Goal: Use online tool/utility: Utilize a website feature to perform a specific function

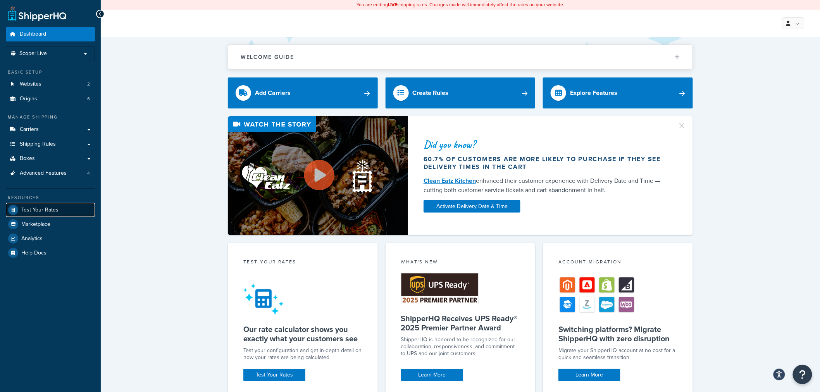
click at [41, 209] on span "Test Your Rates" at bounding box center [39, 210] width 37 height 7
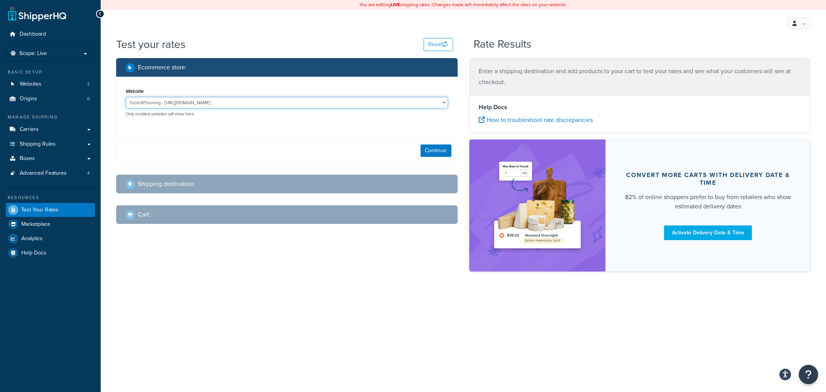
click at [250, 103] on select "Tools4Flooring - [URL][DOMAIN_NAME] Tools4Painting - [URL][DOMAIN_NAME]" at bounding box center [287, 103] width 322 height 12
select select "0c1529739547ae53229c3e74a347ff76"
click at [126, 97] on select "Tools4Flooring - [URL][DOMAIN_NAME] Tools4Painting - [URL][DOMAIN_NAME]" at bounding box center [287, 103] width 322 height 12
click at [427, 146] on button "Continue" at bounding box center [436, 150] width 31 height 12
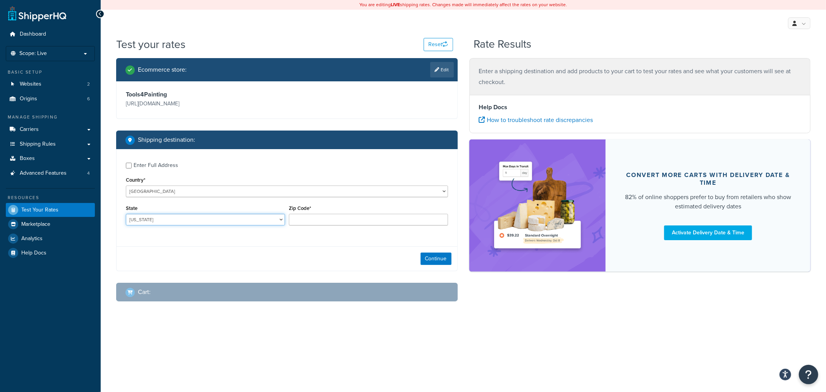
click at [208, 220] on select "[US_STATE] [US_STATE] [US_STATE] [US_STATE] [US_STATE] Armed Forces Americas Ar…" at bounding box center [205, 220] width 159 height 12
select select "SC"
click at [317, 220] on input "Zip Code*" at bounding box center [368, 220] width 159 height 12
type input "29650"
click at [433, 257] on button "Continue" at bounding box center [436, 259] width 31 height 12
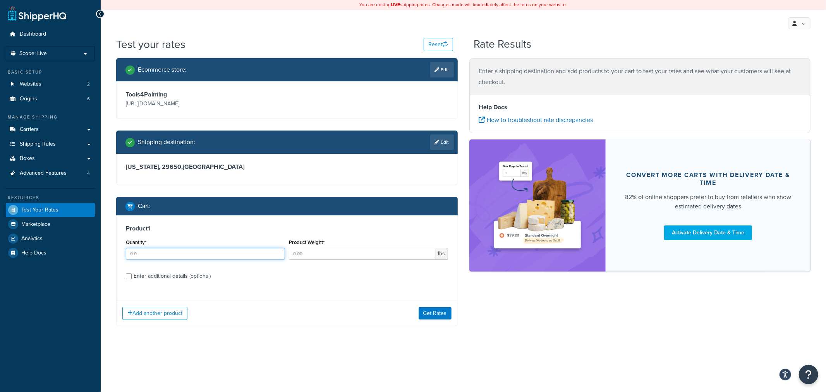
click at [141, 252] on input "Quantity*" at bounding box center [205, 254] width 159 height 12
type input "1"
click at [303, 252] on input "Product Weight*" at bounding box center [362, 254] width 147 height 12
type input "10.25"
click at [165, 318] on button "Add another product" at bounding box center [154, 313] width 65 height 13
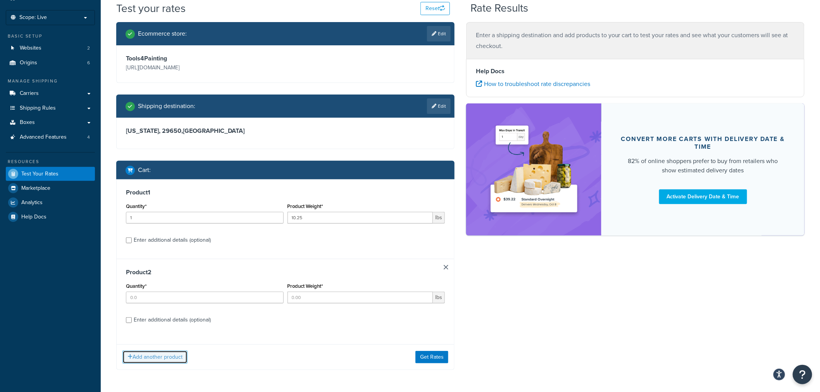
scroll to position [65, 0]
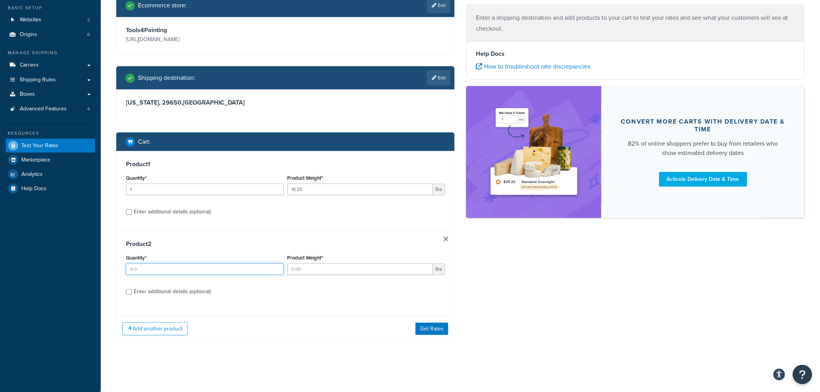
click at [179, 273] on input "Quantity*" at bounding box center [205, 269] width 158 height 12
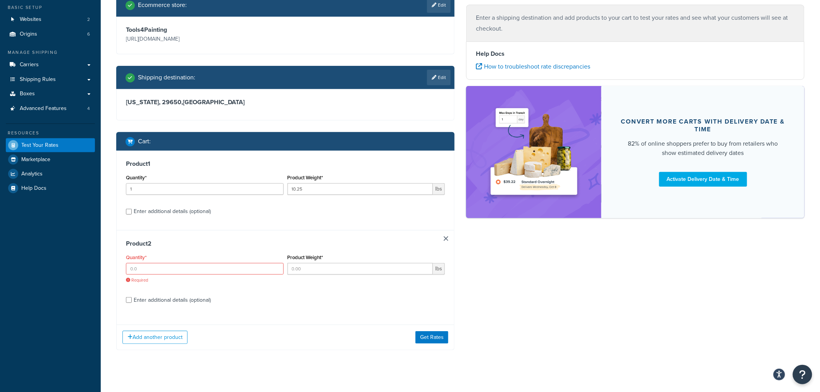
click at [444, 239] on link at bounding box center [446, 238] width 5 height 5
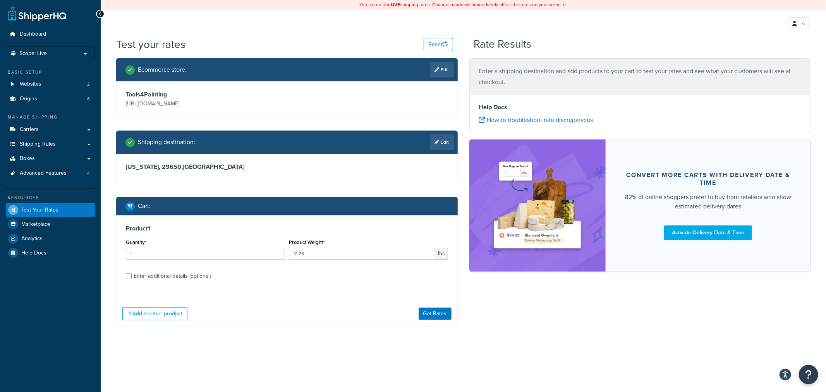
click at [181, 277] on div "Enter additional details (optional)" at bounding box center [172, 276] width 77 height 11
click at [132, 277] on input "Enter additional details (optional)" at bounding box center [129, 276] width 6 height 6
checkbox input "true"
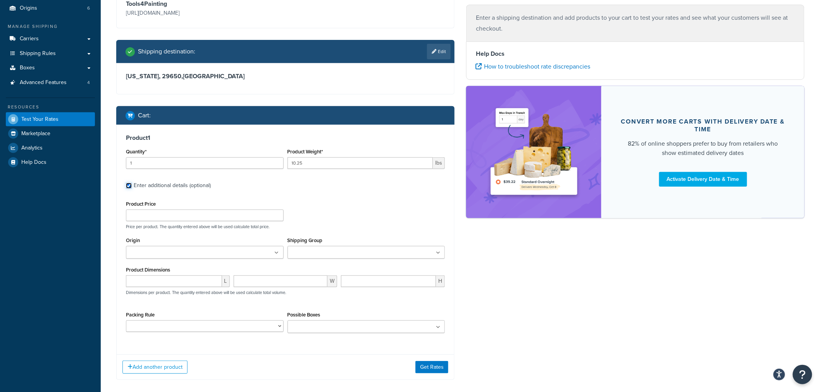
scroll to position [103, 0]
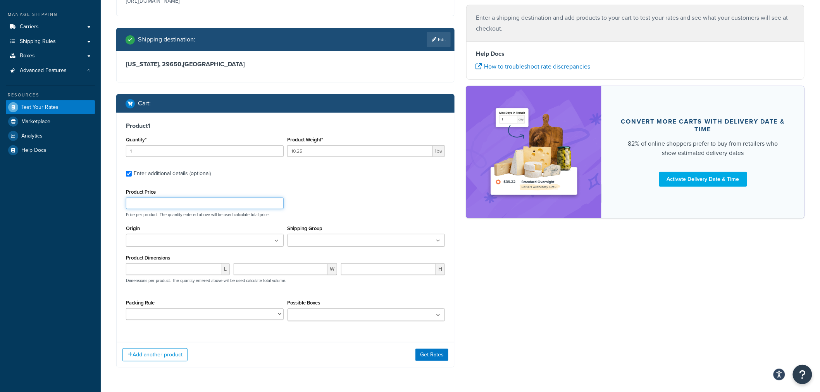
click at [169, 206] on input "Product Price" at bounding box center [205, 204] width 158 height 12
type input "10"
click at [273, 240] on ul at bounding box center [205, 240] width 158 height 13
click at [319, 253] on div "Shipping Group T4F - Charge Parcel + Surcharge T4F - Exclude Expedited Shipping…" at bounding box center [366, 237] width 162 height 29
click at [164, 272] on input "number" at bounding box center [174, 271] width 96 height 12
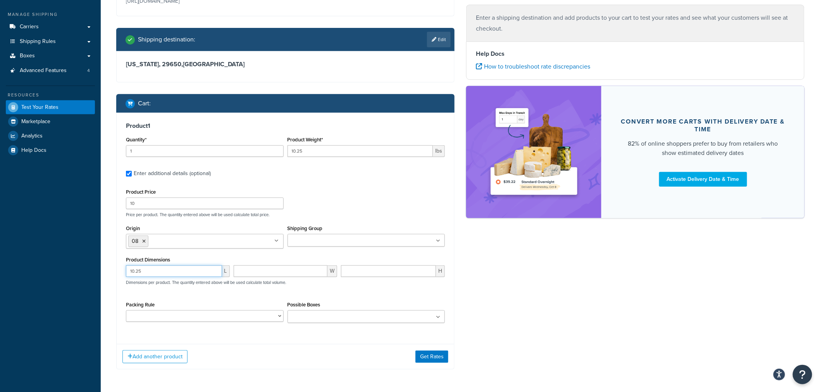
type input "10.25"
type input "10.5"
type input "34.75"
click at [437, 356] on button "Get Rates" at bounding box center [431, 357] width 33 height 12
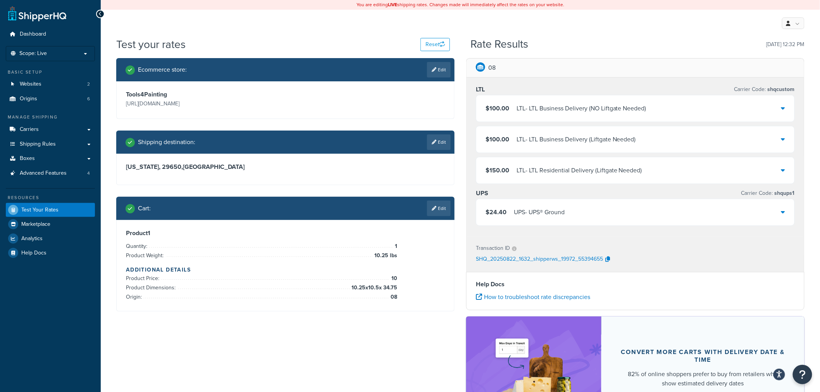
scroll to position [43, 0]
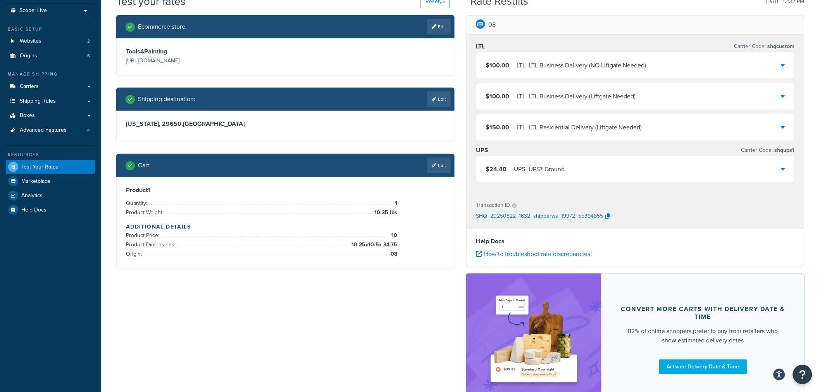
click at [595, 167] on div "$24.40 UPS - UPS® Ground" at bounding box center [635, 169] width 318 height 26
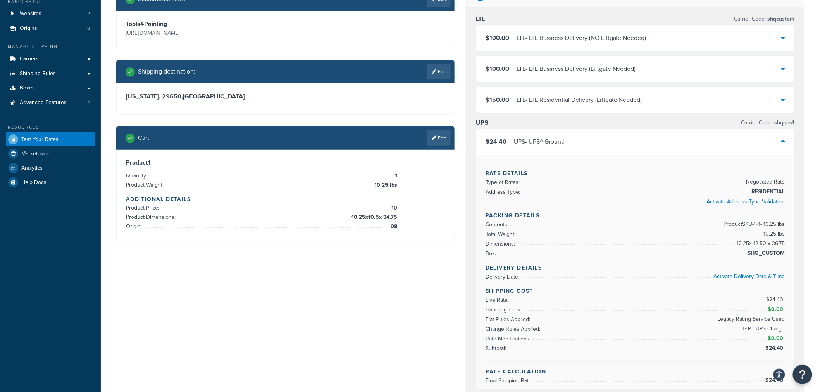
scroll to position [86, 0]
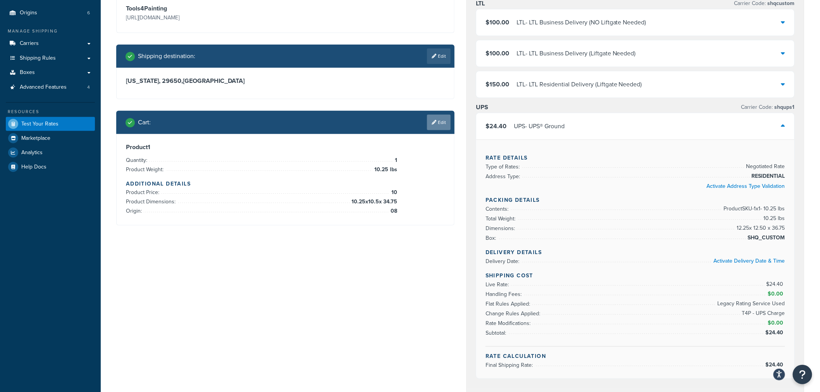
click at [444, 128] on link "Edit" at bounding box center [439, 122] width 24 height 15
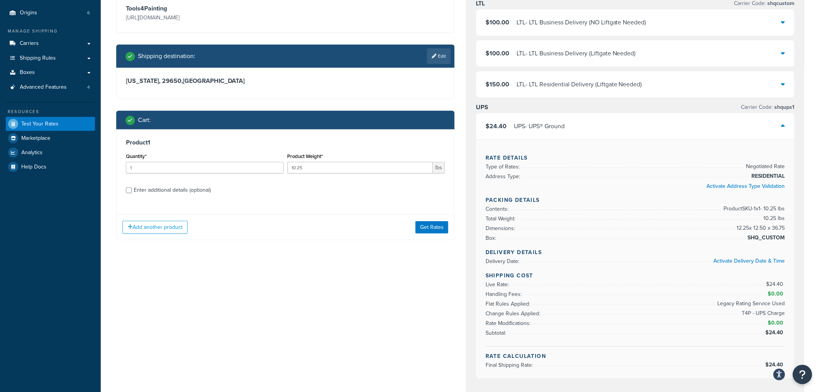
click at [158, 188] on div "Enter additional details (optional)" at bounding box center [172, 190] width 77 height 11
click at [132, 188] on input "Enter additional details (optional)" at bounding box center [129, 190] width 6 height 6
checkbox input "true"
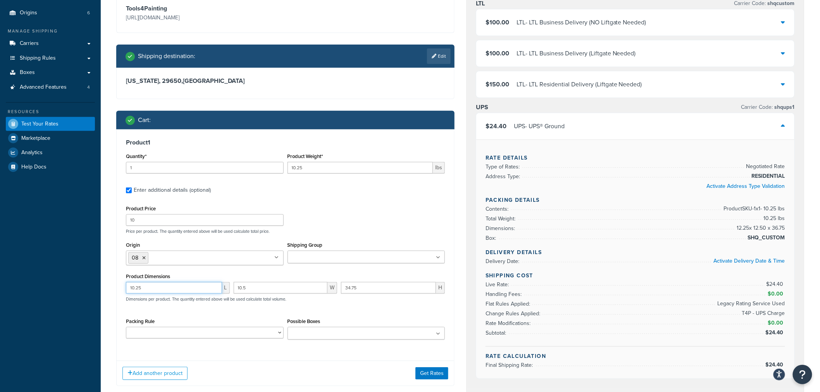
drag, startPoint x: 151, startPoint y: 291, endPoint x: 89, endPoint y: 282, distance: 62.6
click at [89, 282] on div "Dashboard Scope: Live Basic Setup Websites 2 Origins 6 Manage Shipping Carriers…" at bounding box center [410, 281] width 820 height 734
type input "12.75"
type input "14"
type input "40.5"
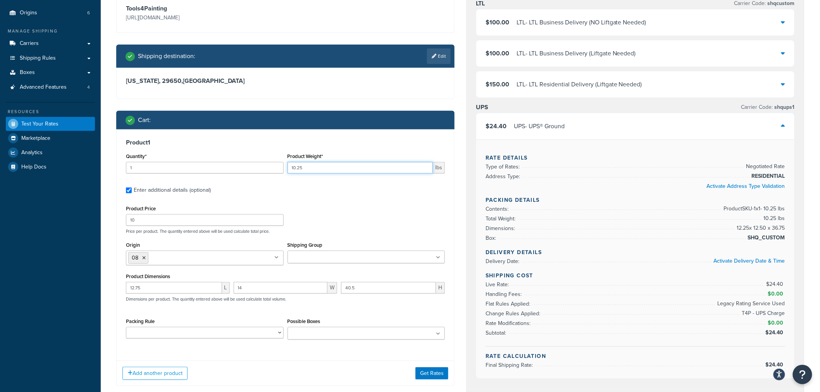
drag, startPoint x: 328, startPoint y: 164, endPoint x: 212, endPoint y: 157, distance: 116.8
click at [241, 159] on div "Quantity* 1 Product Weight* 10.25 lbs" at bounding box center [285, 165] width 323 height 28
type input "16.6"
click at [424, 373] on button "Get Rates" at bounding box center [431, 373] width 33 height 12
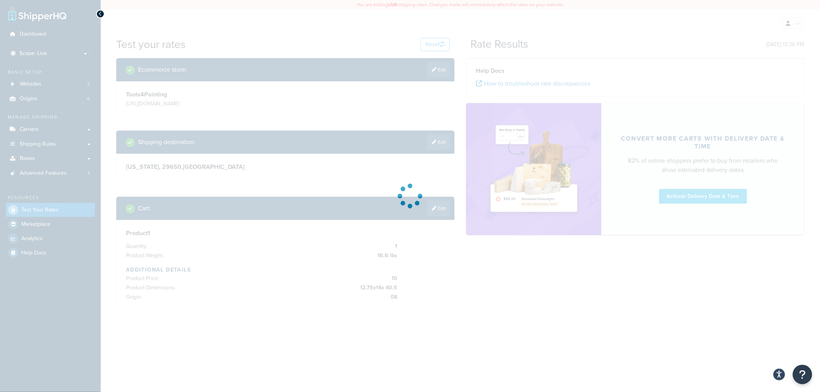
scroll to position [0, 0]
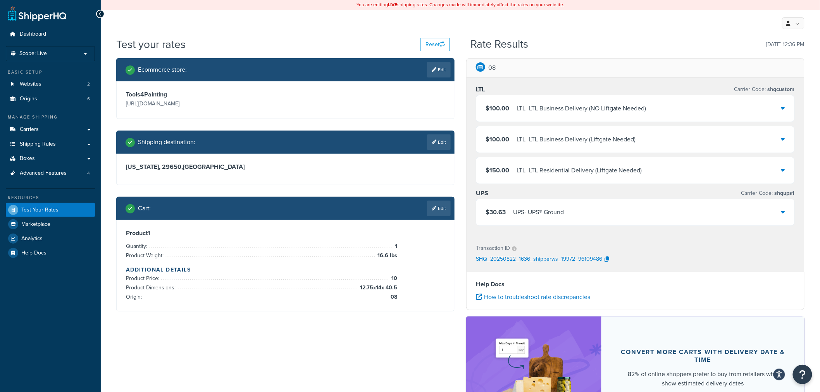
click at [548, 209] on div "UPS - UPS® Ground" at bounding box center [538, 212] width 51 height 11
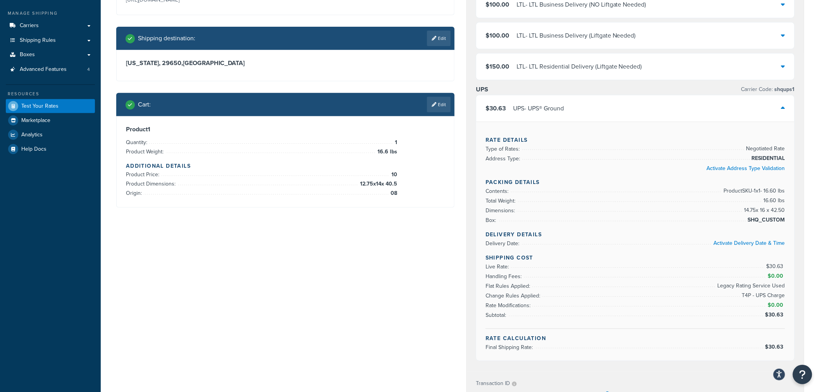
scroll to position [129, 0]
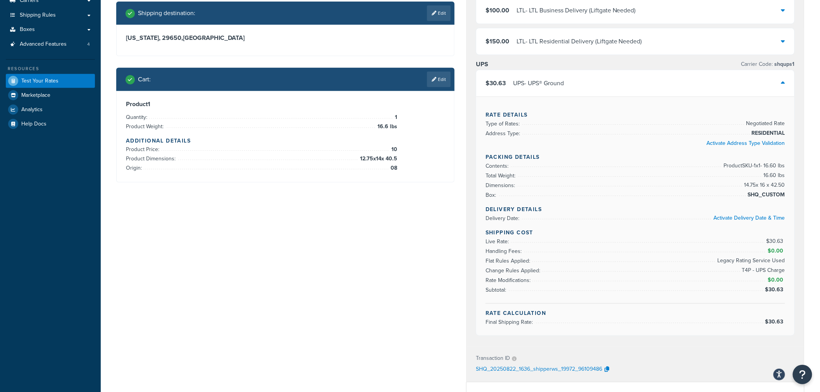
click at [444, 87] on div "Cart : Edit" at bounding box center [285, 79] width 338 height 23
click at [437, 81] on link "Edit" at bounding box center [439, 79] width 24 height 15
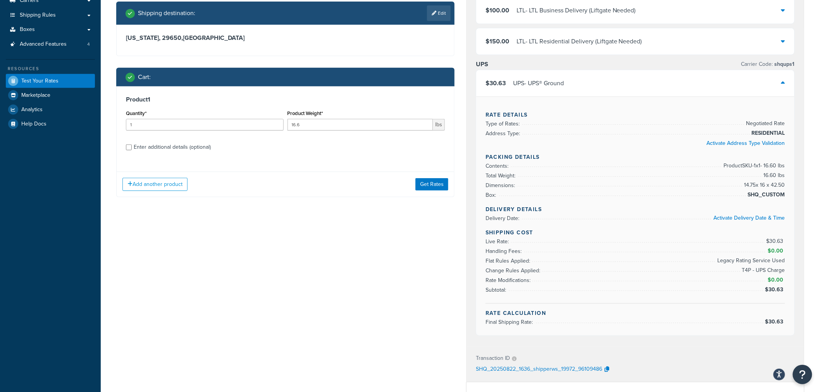
click at [172, 146] on div "Enter additional details (optional)" at bounding box center [172, 147] width 77 height 11
click at [132, 146] on input "Enter additional details (optional)" at bounding box center [129, 147] width 6 height 6
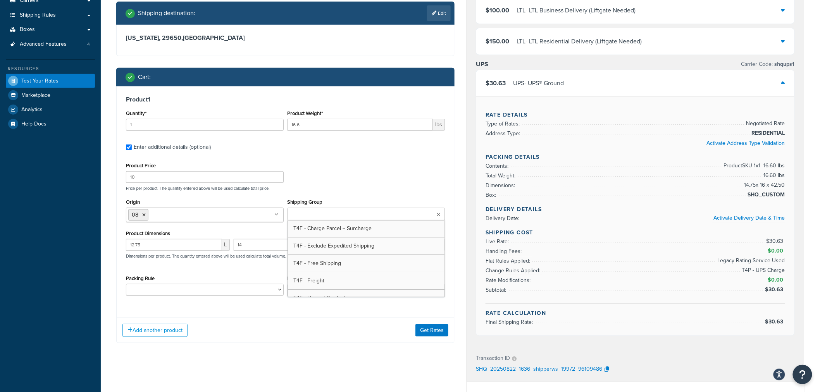
click at [437, 214] on icon at bounding box center [438, 214] width 3 height 5
click at [303, 145] on label "Enter additional details (optional)" at bounding box center [289, 146] width 311 height 12
click at [132, 145] on input "Enter additional details (optional)" at bounding box center [129, 147] width 6 height 6
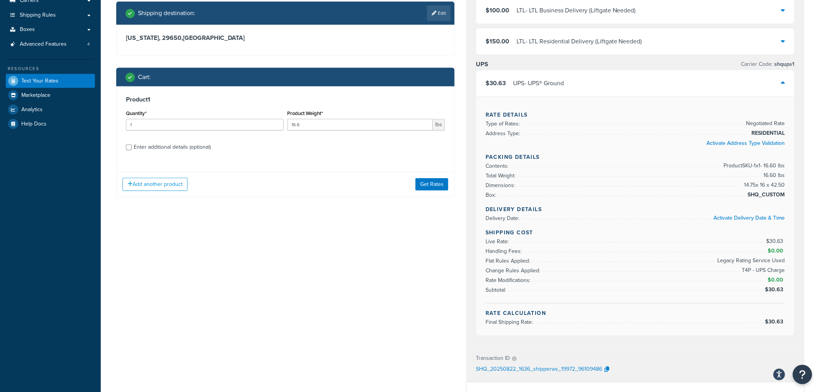
click at [255, 145] on label "Enter additional details (optional)" at bounding box center [289, 146] width 311 height 12
click at [132, 145] on input "Enter additional details (optional)" at bounding box center [129, 147] width 6 height 6
checkbox input "true"
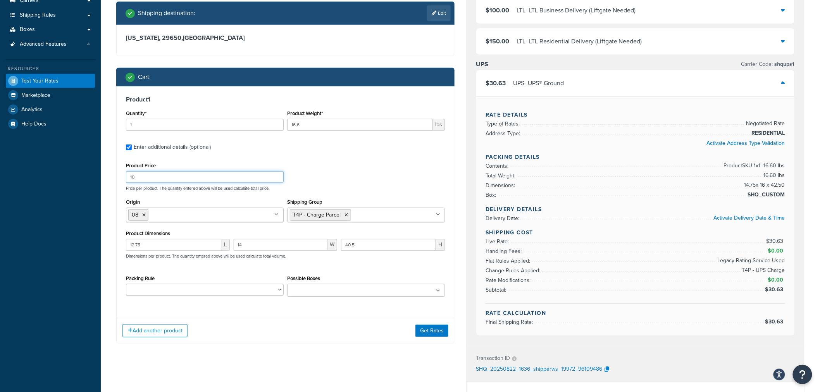
drag, startPoint x: 154, startPoint y: 177, endPoint x: 76, endPoint y: 168, distance: 78.7
click at [76, 168] on div "Dashboard Scope: Live Basic Setup Websites 2 Origins 6 Manage Shipping Carriers…" at bounding box center [410, 238] width 820 height 734
type input "29.99"
drag, startPoint x: 307, startPoint y: 124, endPoint x: 185, endPoint y: 112, distance: 122.7
click at [203, 112] on div "Quantity* 1 Product Weight* 16.6 lbs" at bounding box center [285, 122] width 323 height 28
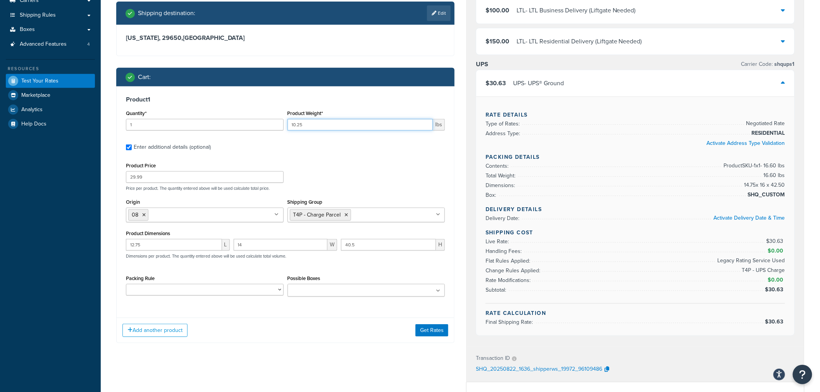
type input "10.25"
drag, startPoint x: 153, startPoint y: 245, endPoint x: 21, endPoint y: 237, distance: 132.3
click at [21, 237] on div "Dashboard Scope: Live Basic Setup Websites 2 Origins 6 Manage Shipping Carriers…" at bounding box center [410, 238] width 820 height 734
type input "10.25"
drag, startPoint x: 260, startPoint y: 244, endPoint x: 155, endPoint y: 239, distance: 105.1
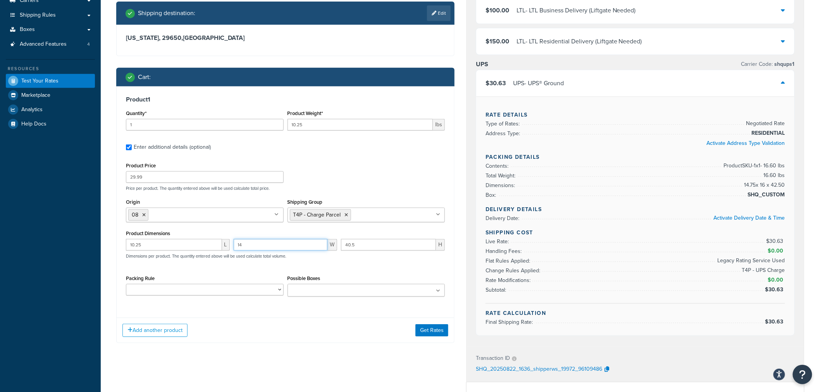
click at [158, 237] on div "Product Dimensions 10.25 L 14 W 40.5 H Dimensions per product. The quantity ent…" at bounding box center [285, 247] width 319 height 39
type input "10.5"
drag, startPoint x: 361, startPoint y: 241, endPoint x: 269, endPoint y: 236, distance: 92.3
click at [272, 235] on div "Product Dimensions 10.25 L 10.5 W 40.5 H Dimensions per product. The quantity e…" at bounding box center [285, 247] width 319 height 39
type input "34.75"
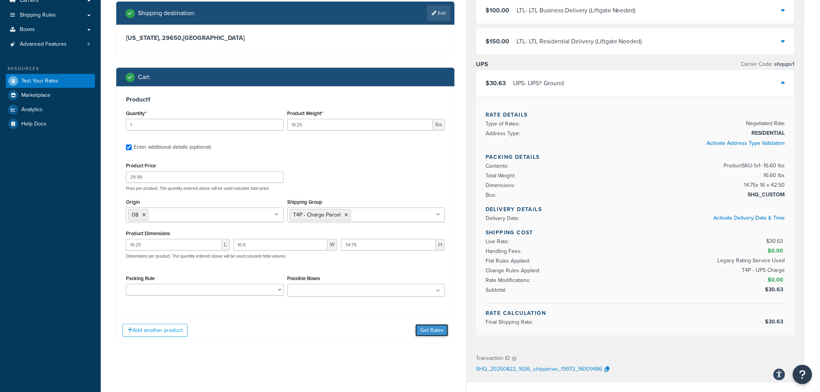
click at [441, 331] on button "Get Rates" at bounding box center [431, 330] width 33 height 12
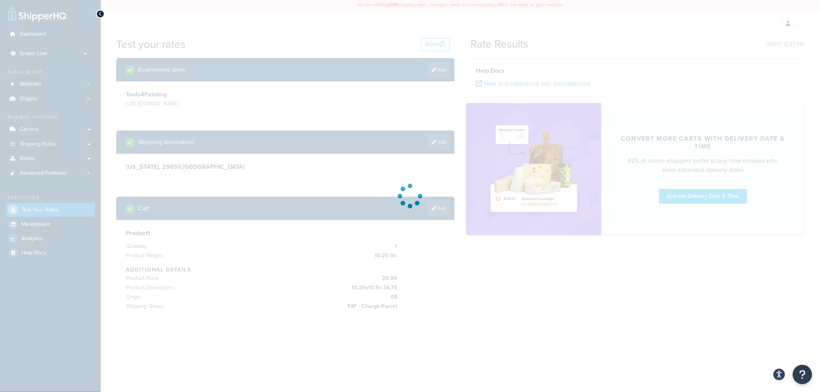
scroll to position [0, 0]
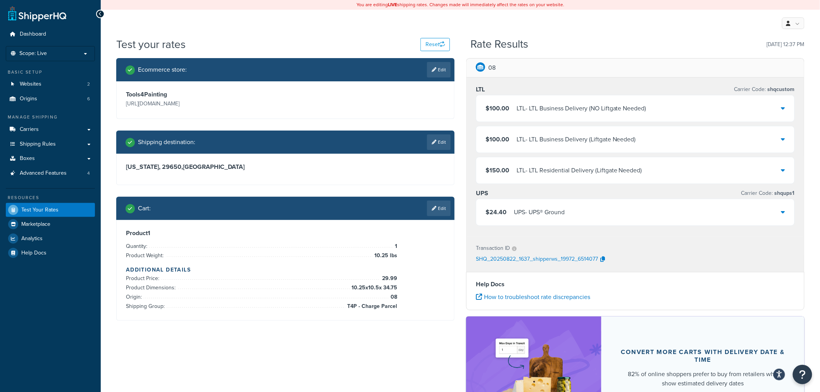
click at [543, 191] on div "UPS Carrier Code: shqups1" at bounding box center [635, 193] width 319 height 11
click at [548, 207] on div "$24.40 UPS - UPS® Ground" at bounding box center [635, 212] width 318 height 26
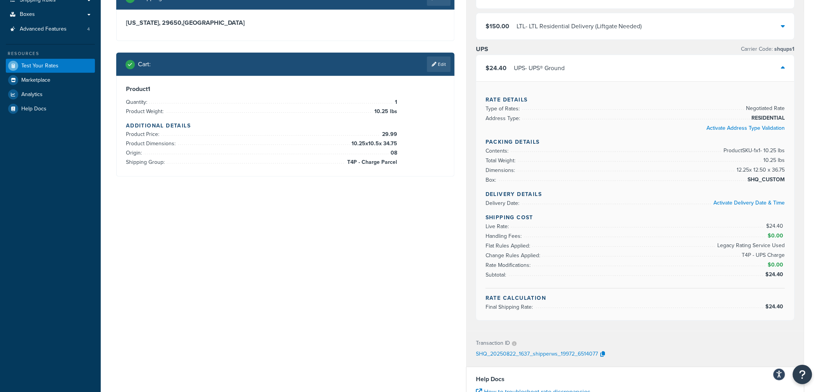
scroll to position [129, 0]
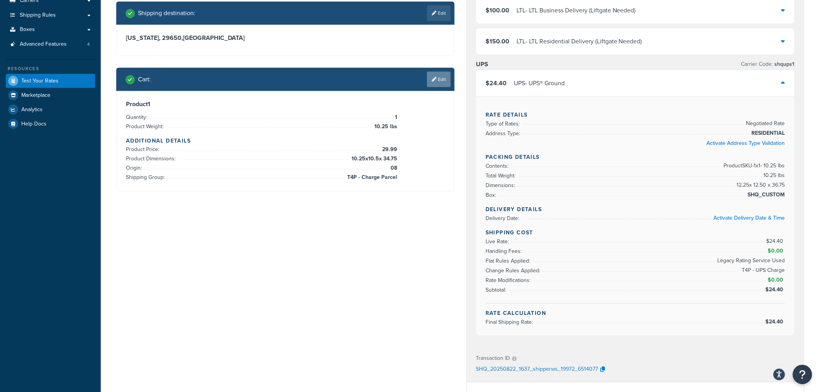
click at [442, 86] on link "Edit" at bounding box center [439, 79] width 24 height 15
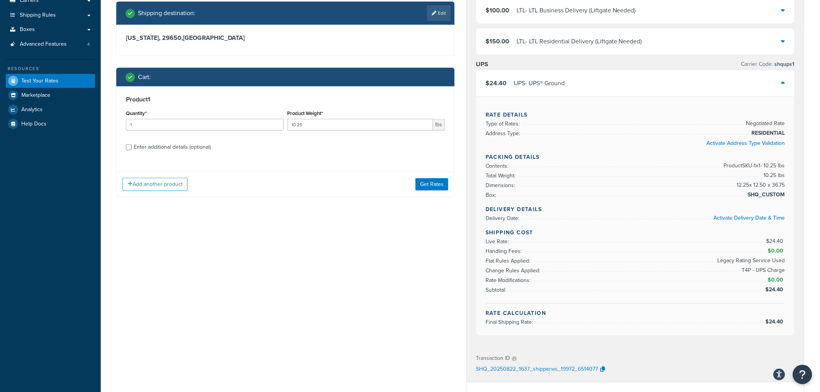
click at [203, 150] on div "Enter additional details (optional)" at bounding box center [172, 147] width 77 height 11
click at [132, 150] on input "Enter additional details (optional)" at bounding box center [129, 147] width 6 height 6
checkbox input "true"
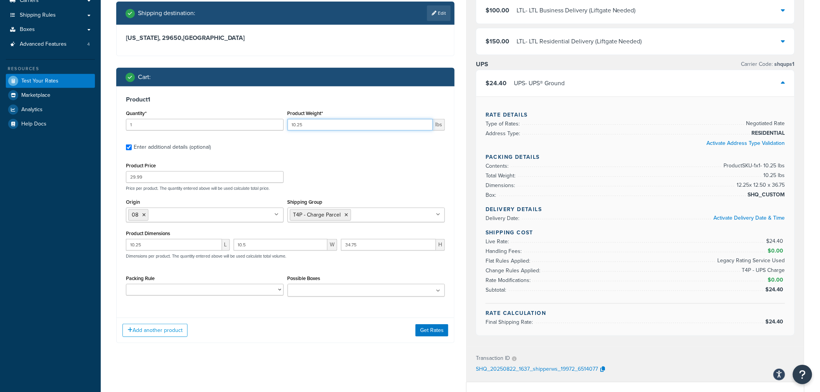
drag, startPoint x: 304, startPoint y: 125, endPoint x: 287, endPoint y: 125, distance: 17.8
click at [287, 125] on div "Product Weight* 10.25 lbs" at bounding box center [366, 122] width 162 height 28
type input "1"
click at [427, 326] on button "Get Rates" at bounding box center [431, 330] width 33 height 12
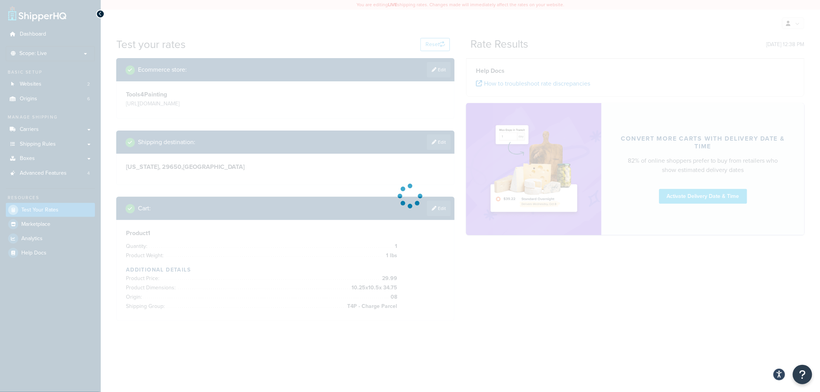
scroll to position [0, 0]
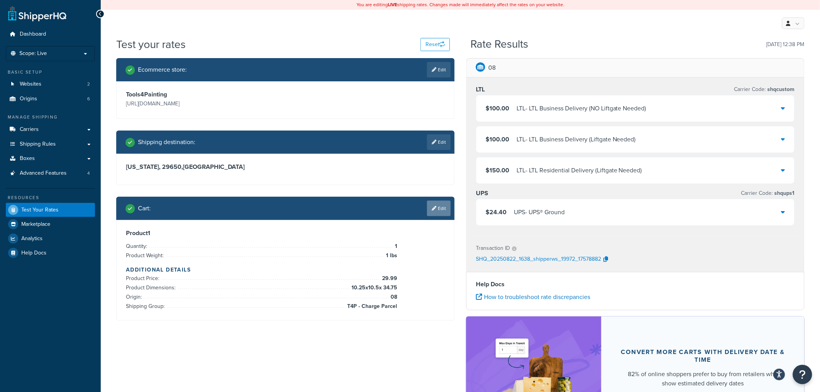
click at [443, 212] on link "Edit" at bounding box center [439, 208] width 24 height 15
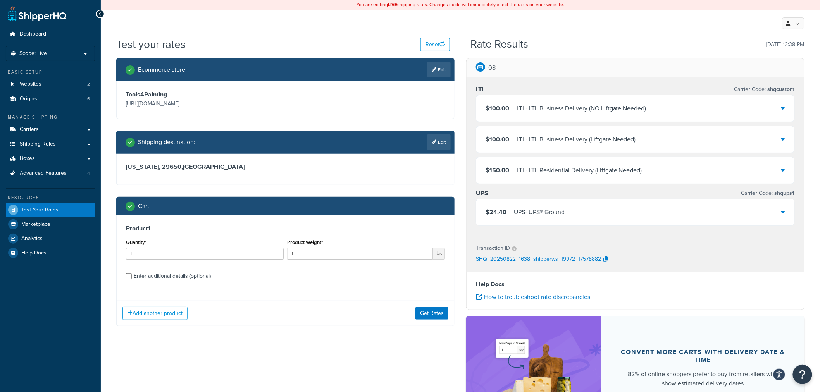
click at [201, 280] on div "Enter additional details (optional)" at bounding box center [172, 276] width 77 height 11
click at [132, 279] on input "Enter additional details (optional)" at bounding box center [129, 276] width 6 height 6
checkbox input "true"
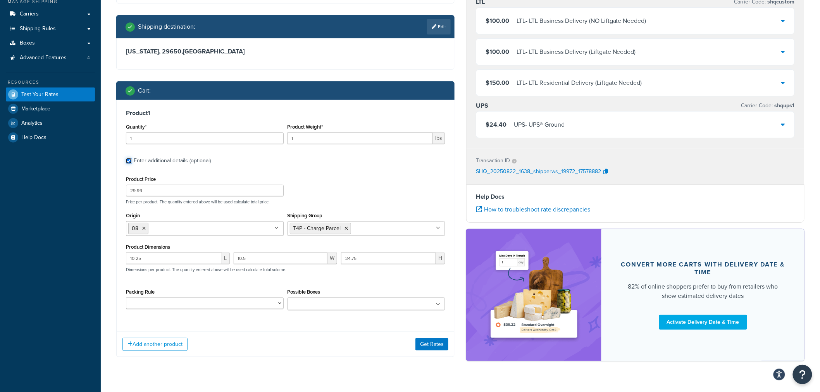
scroll to position [123, 0]
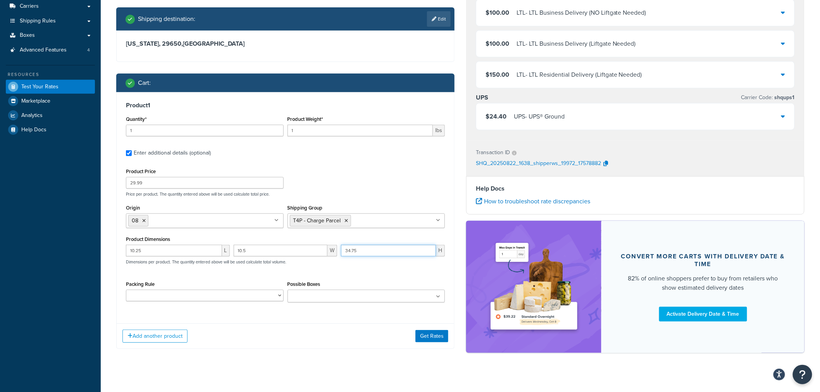
drag, startPoint x: 374, startPoint y: 253, endPoint x: 304, endPoint y: 246, distance: 70.8
click at [304, 246] on div "10.25 L 10.5 W 34.75 H Dimensions per product. The quantity entered above will …" at bounding box center [285, 259] width 323 height 28
type input "10"
click at [428, 334] on button "Get Rates" at bounding box center [431, 336] width 33 height 12
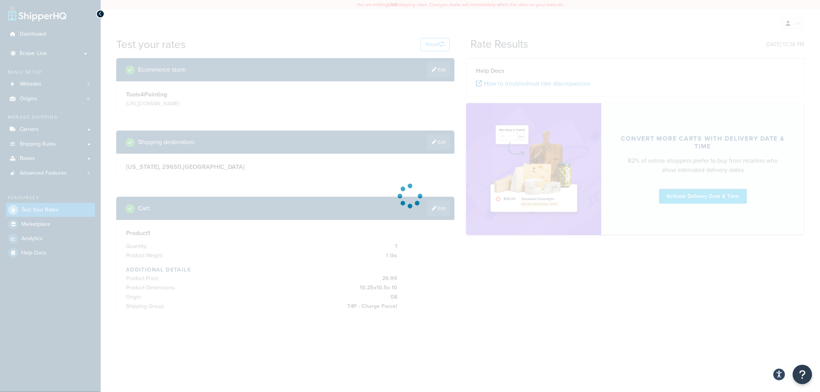
scroll to position [0, 0]
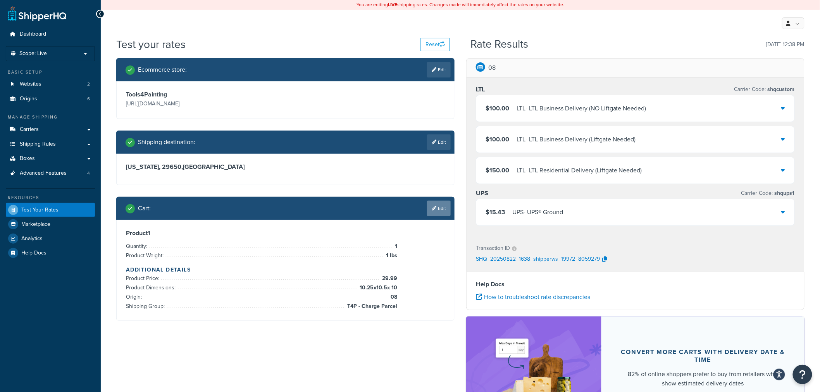
click at [445, 210] on link "Edit" at bounding box center [439, 208] width 24 height 15
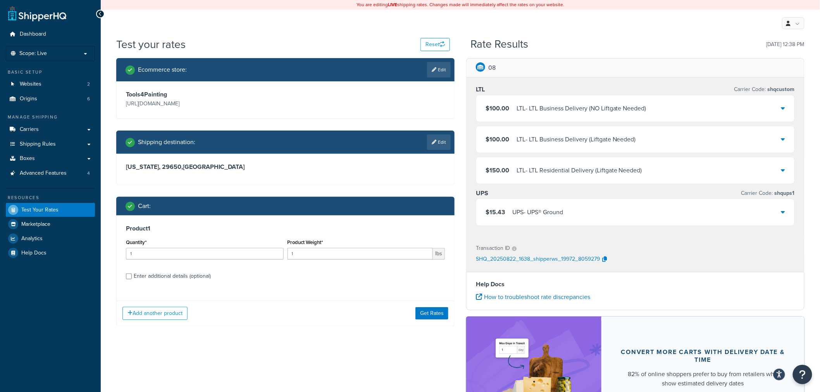
click at [199, 279] on div "Enter additional details (optional)" at bounding box center [172, 276] width 77 height 11
click at [132, 279] on input "Enter additional details (optional)" at bounding box center [129, 276] width 6 height 6
checkbox input "true"
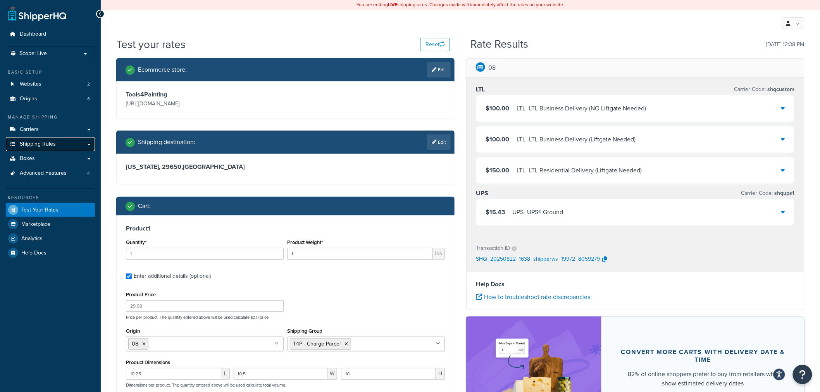
click at [72, 142] on link "Shipping Rules" at bounding box center [50, 144] width 89 height 14
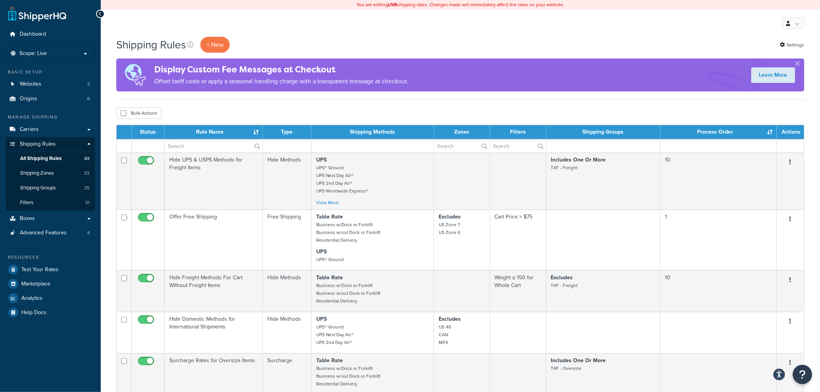
click at [205, 133] on th "Rule Name" at bounding box center [214, 132] width 98 height 14
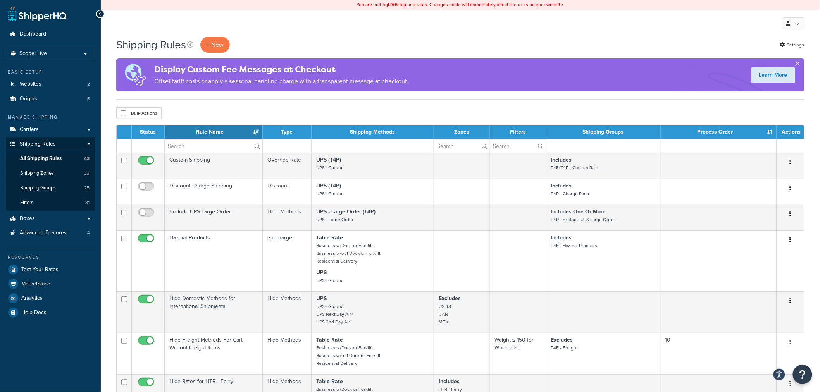
scroll to position [421, 0]
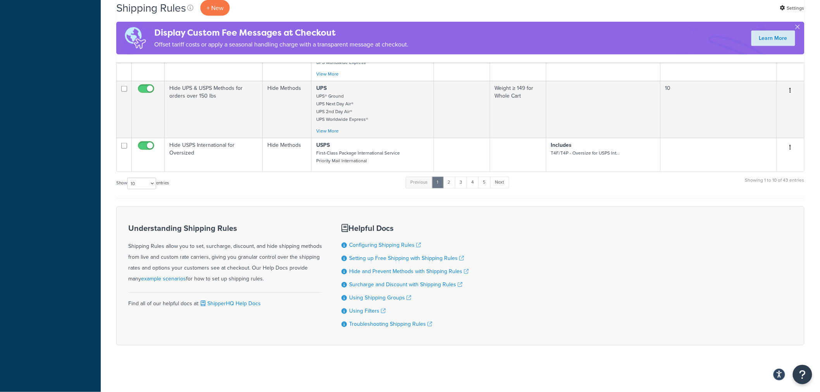
click at [159, 180] on label "Show 10 15 25 50 100 1000 entries" at bounding box center [142, 184] width 53 height 12
click at [156, 180] on select "10 15 25 50 100 1000" at bounding box center [141, 184] width 29 height 12
click at [152, 182] on select "10 15 25 50 100 1000" at bounding box center [141, 184] width 29 height 12
select select "1000"
click at [128, 178] on select "10 15 25 50 100 1000" at bounding box center [141, 184] width 29 height 12
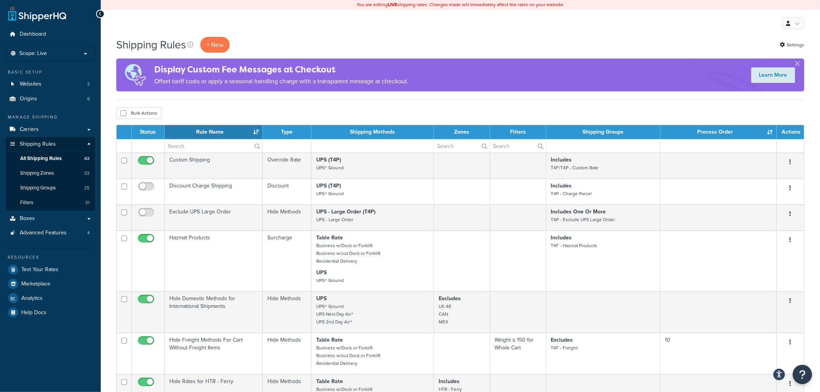
scroll to position [1102, 0]
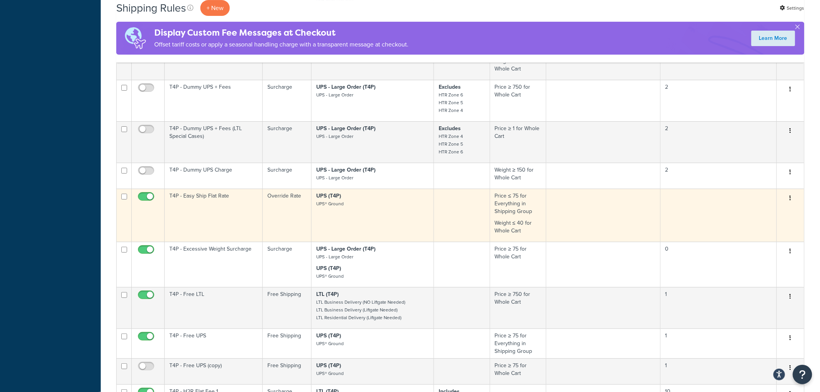
click at [199, 219] on td "T4P - Easy Ship Flat Rate" at bounding box center [214, 215] width 98 height 53
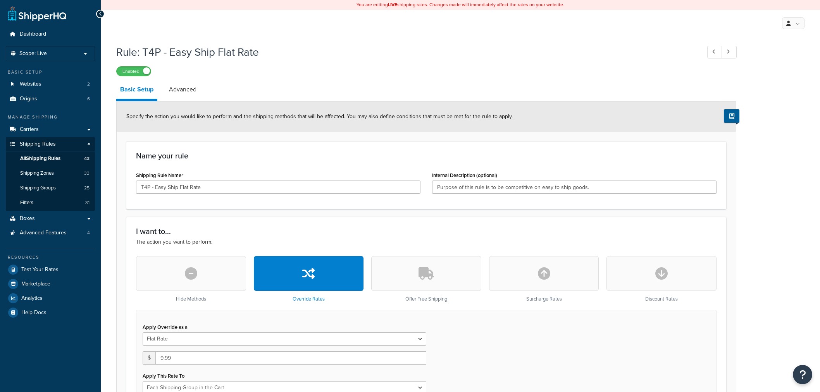
select select "SHIPPING_GROUP"
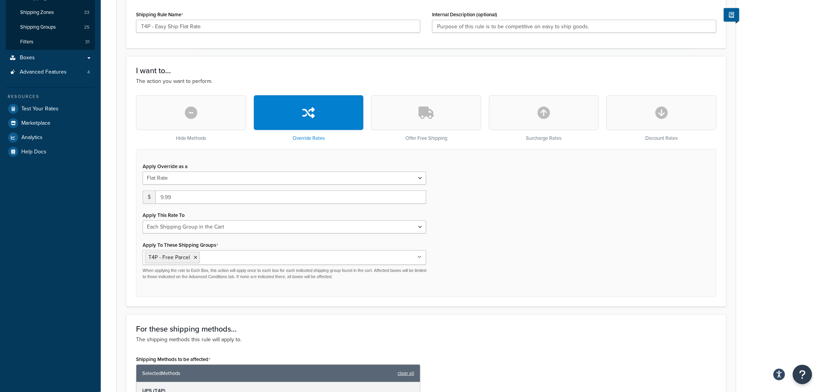
scroll to position [86, 0]
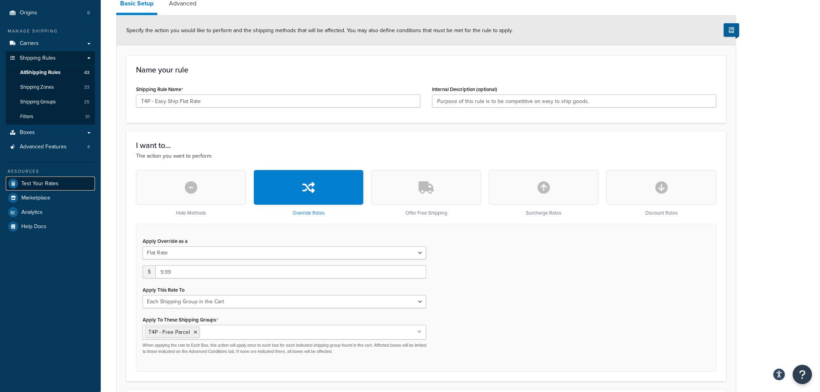
click at [41, 182] on span "Test Your Rates" at bounding box center [39, 184] width 37 height 7
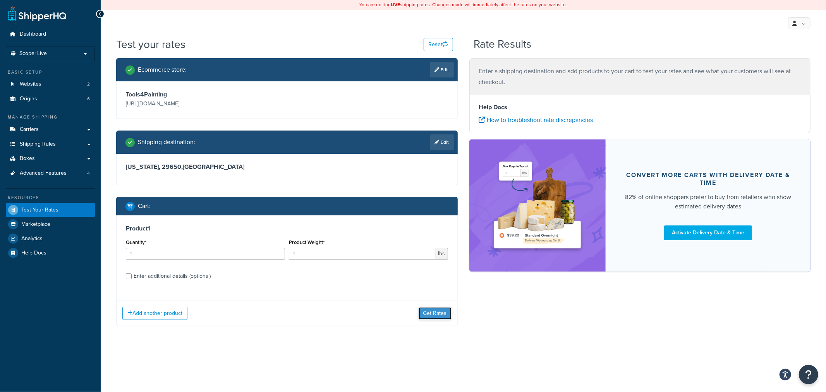
click at [433, 314] on button "Get Rates" at bounding box center [435, 313] width 33 height 12
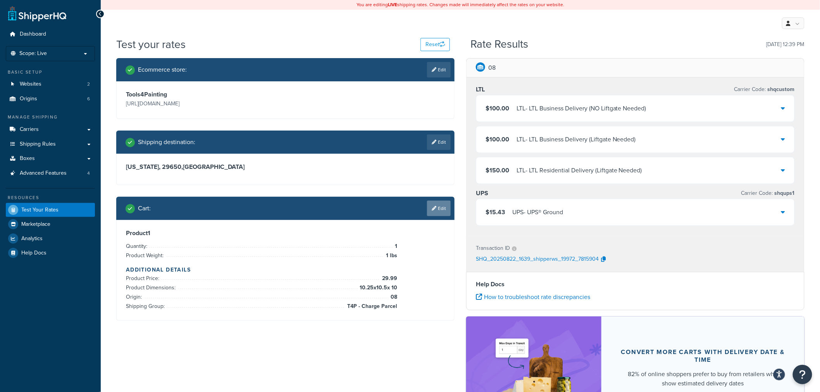
click at [441, 215] on link "Edit" at bounding box center [439, 208] width 24 height 15
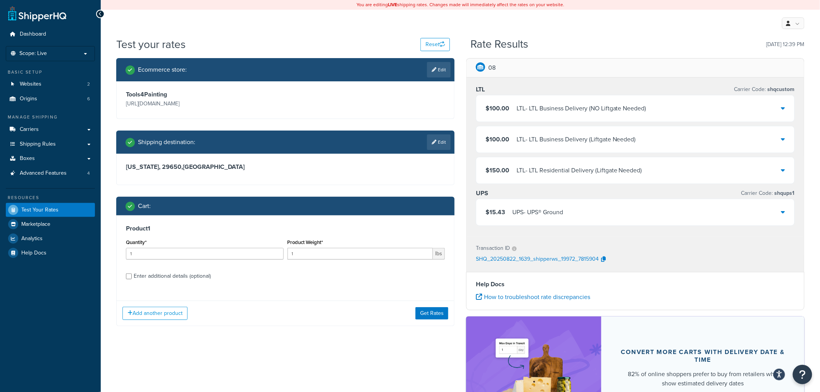
click at [149, 277] on div "Enter additional details (optional)" at bounding box center [172, 276] width 77 height 11
click at [132, 277] on input "Enter additional details (optional)" at bounding box center [129, 276] width 6 height 6
checkbox input "true"
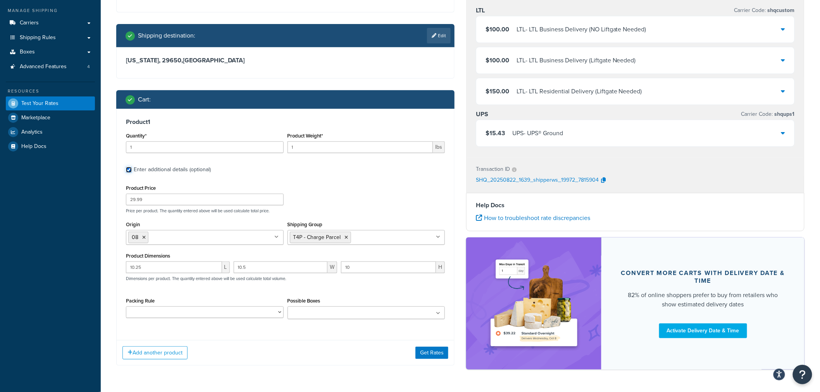
scroll to position [129, 0]
